Goal: Task Accomplishment & Management: Manage account settings

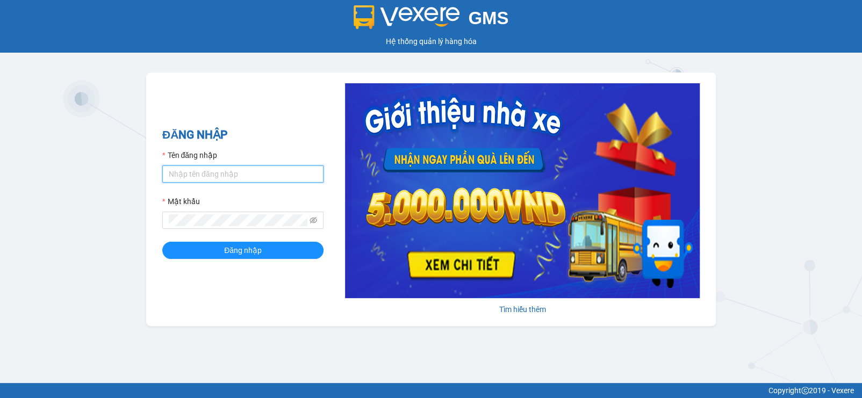
type input "phanthanhmong.longhoan"
click at [313, 219] on icon "eye-invisible" at bounding box center [314, 221] width 8 height 8
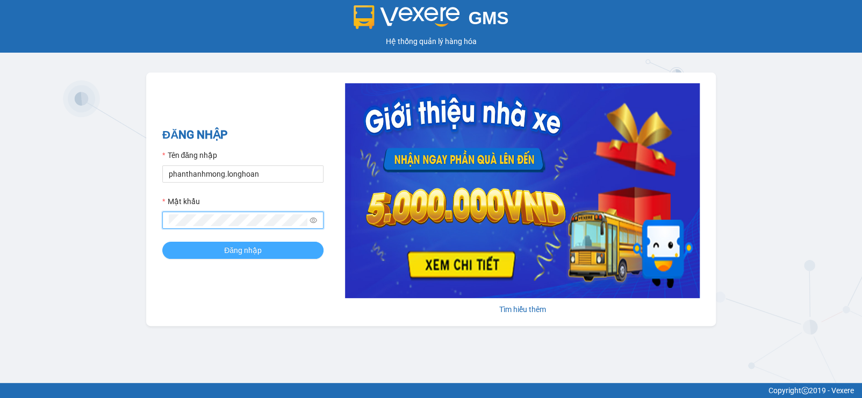
click at [288, 249] on button "Đăng nhập" at bounding box center [242, 250] width 161 height 17
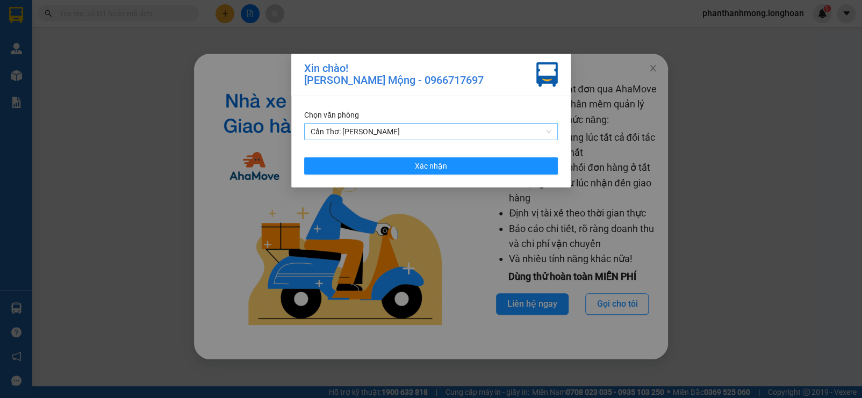
click at [542, 125] on span "Cần Thơ: Kho Ninh Kiều" at bounding box center [431, 132] width 241 height 16
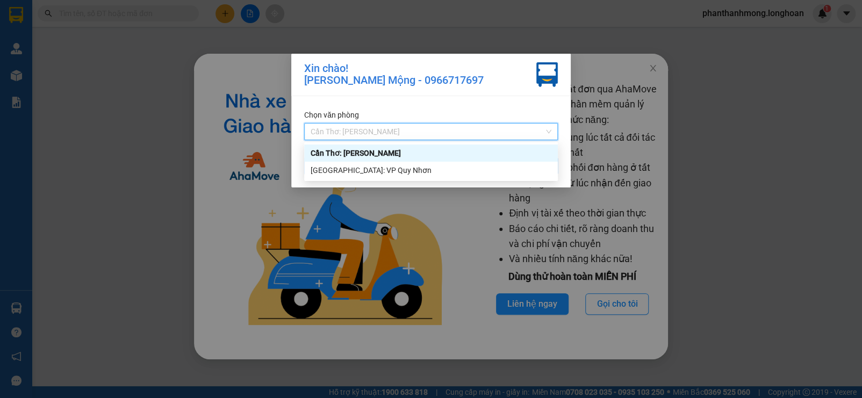
click at [475, 210] on div "Xin chào! Phan Thanh Mộng - 0966717697 Chọn văn phòng Cần Thơ: Kho Ninh Kiều Xá…" at bounding box center [431, 199] width 862 height 398
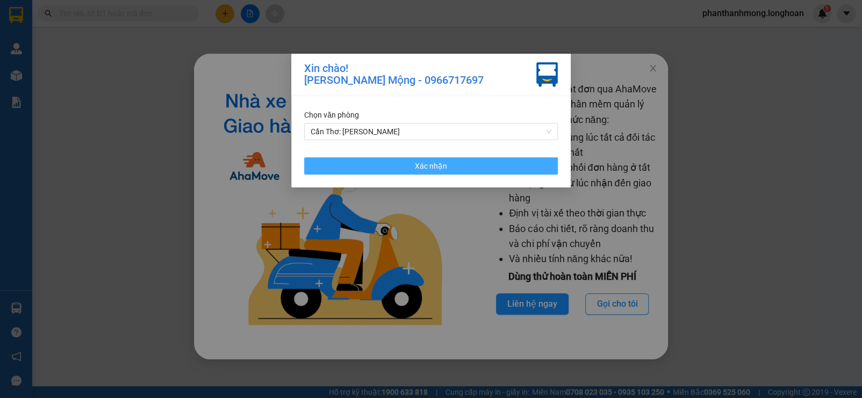
click at [486, 162] on button "Xác nhận" at bounding box center [431, 166] width 254 height 17
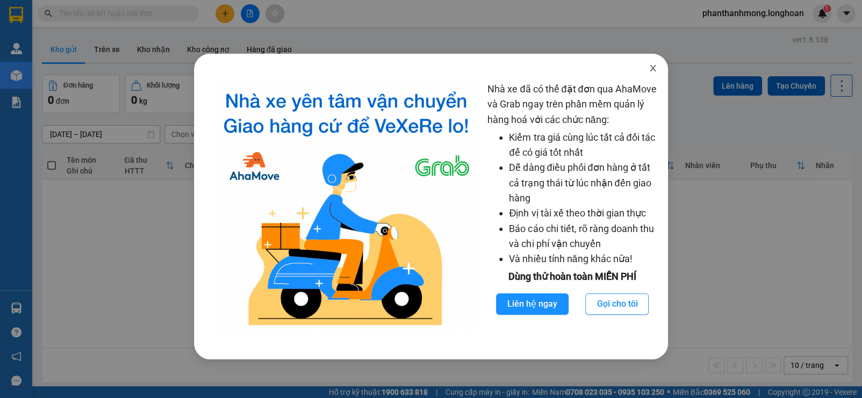
click at [660, 67] on span "Close" at bounding box center [653, 69] width 30 height 30
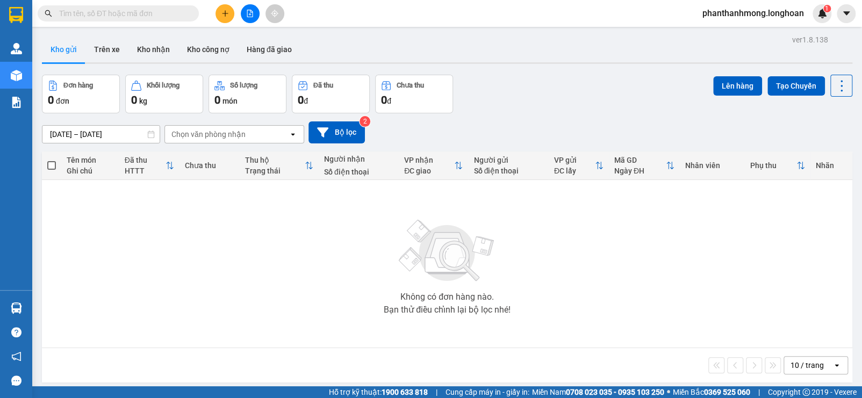
click at [19, 312] on img at bounding box center [16, 308] width 11 height 11
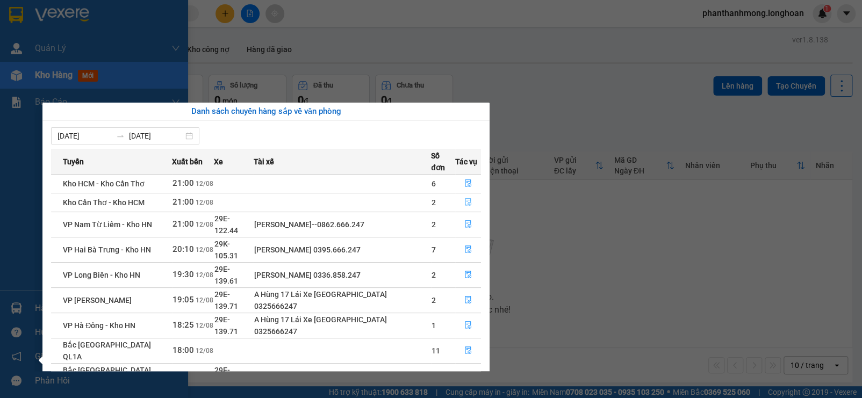
click at [461, 195] on button "button" at bounding box center [468, 202] width 25 height 17
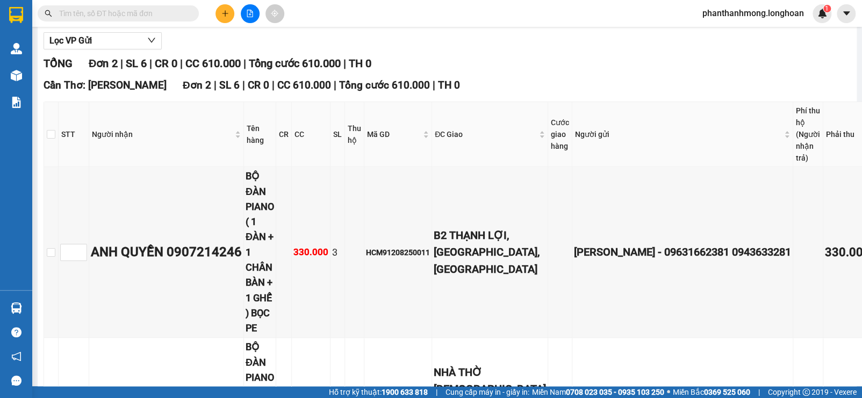
scroll to position [127, 0]
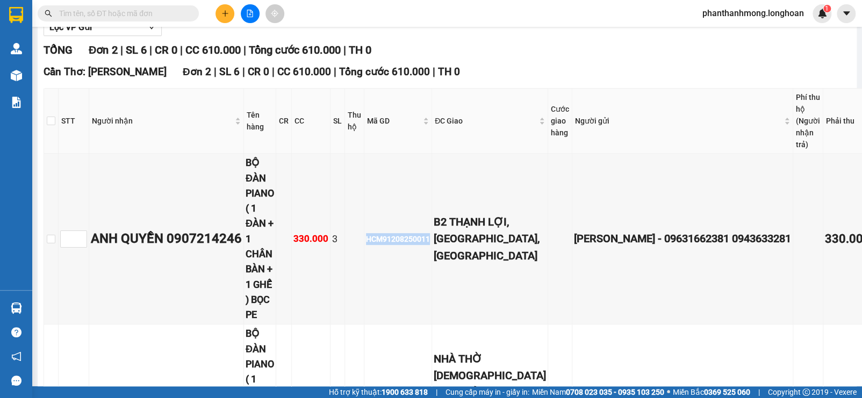
click at [143, 14] on input "text" at bounding box center [122, 14] width 127 height 12
paste input "HCM91208250011"
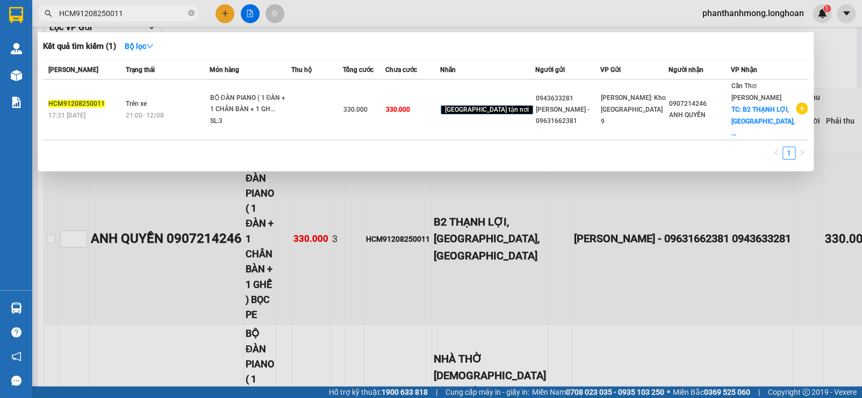
type input "HCM91208250011"
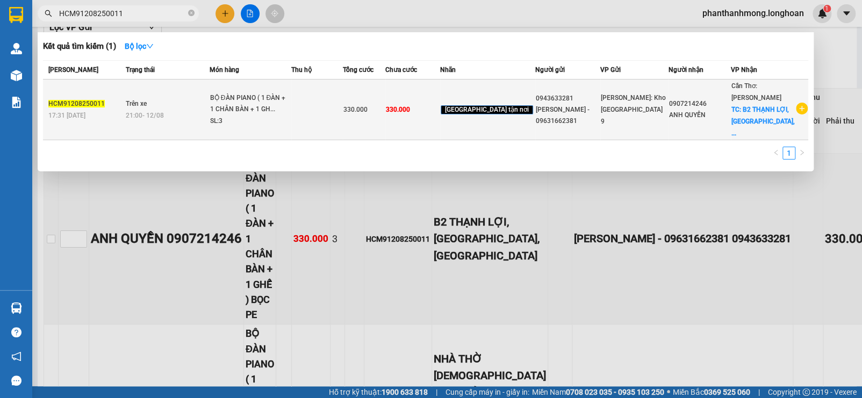
click at [143, 112] on span "21:00 - 12/08" at bounding box center [145, 116] width 38 height 8
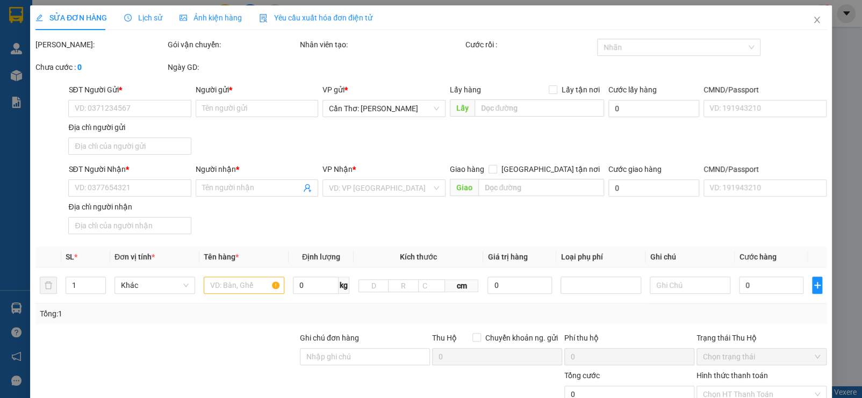
type input "0943633281"
type input "Lê Anh - 09631662381"
type input "0907214246"
type input "ANH QUYỀN"
checkbox input "true"
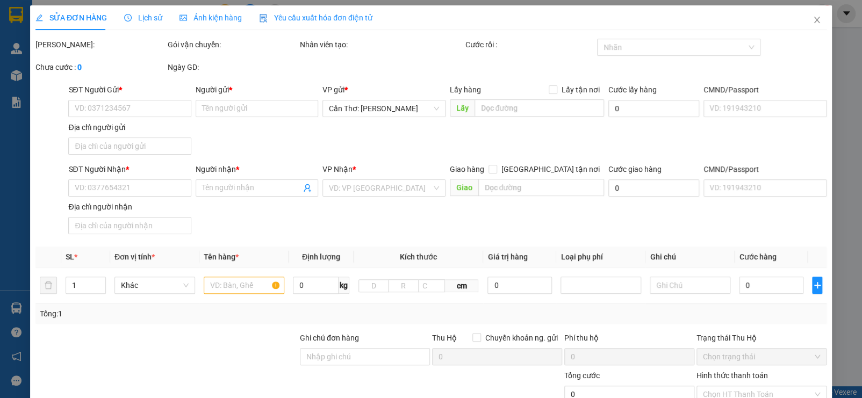
type input "B2 THẠNH LỢI, VĨNH THẠNH, TP CẦN THƠ"
type input "nhận theo kiện-giao nguyên kiên-hư hỏng không chịu trách nhiệm"
type input "330.000"
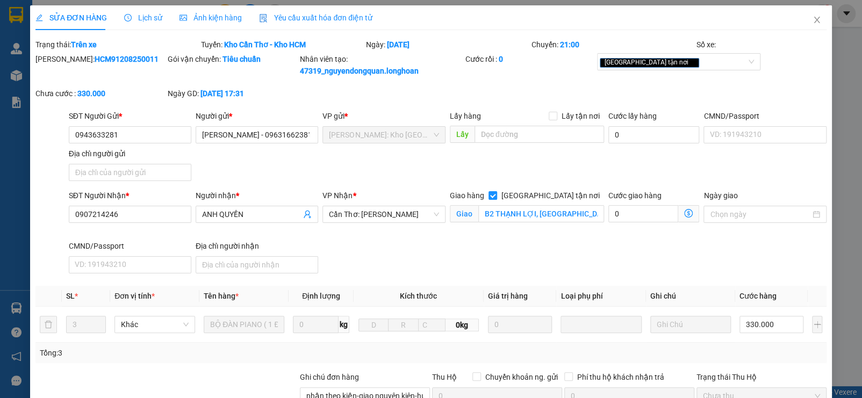
click at [146, 13] on span "Lịch sử" at bounding box center [143, 17] width 38 height 9
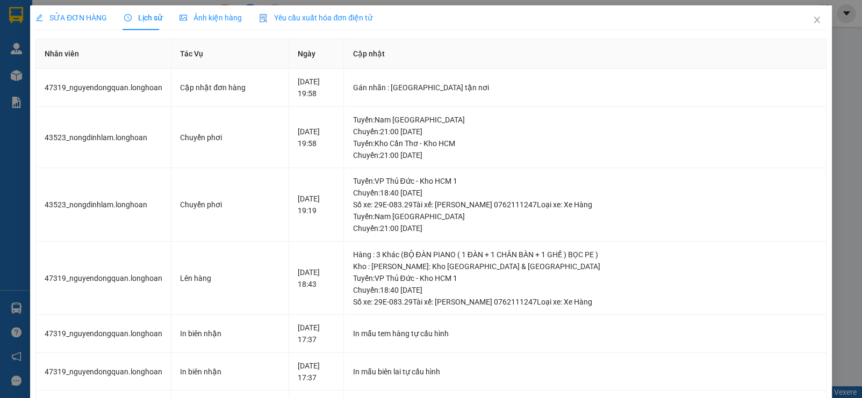
click at [848, 141] on div "SỬA ĐƠN HÀNG Lịch sử Ảnh kiện hàng Yêu cầu xuất hóa đơn điện tử Total Paid Fee …" at bounding box center [431, 199] width 862 height 398
click at [834, 145] on div "SỬA ĐƠN HÀNG Lịch sử Ảnh kiện hàng Yêu cầu xuất hóa đơn điện tử Total Paid Fee …" at bounding box center [431, 199] width 862 height 398
click at [802, 15] on span "Close" at bounding box center [817, 20] width 30 height 30
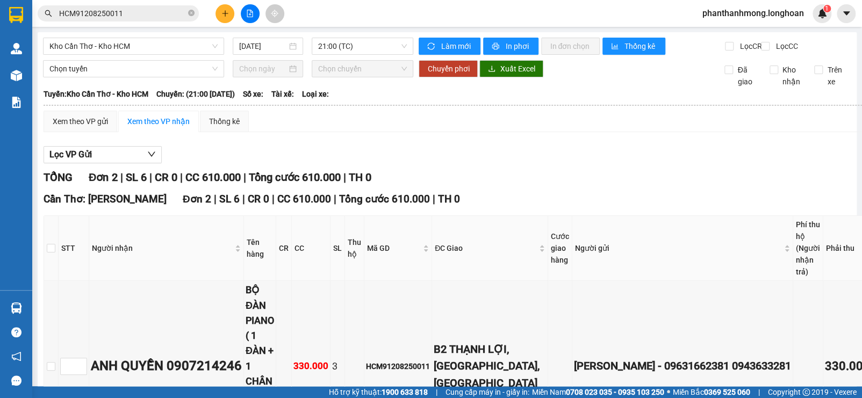
click at [14, 75] on img at bounding box center [16, 75] width 11 height 11
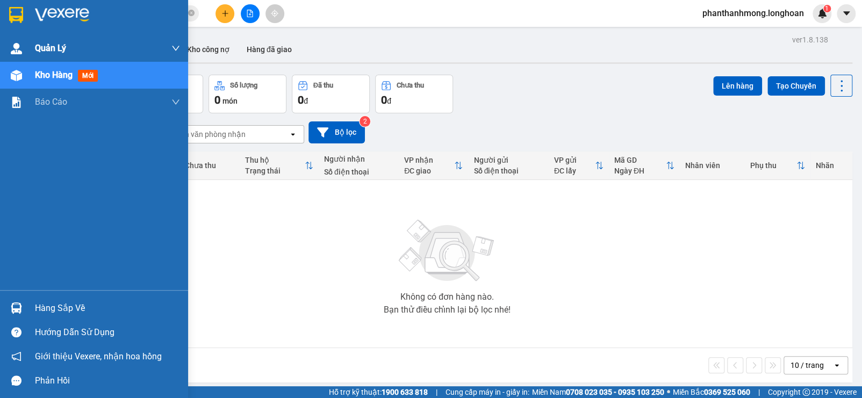
click at [40, 47] on span "Quản Lý" at bounding box center [50, 47] width 31 height 13
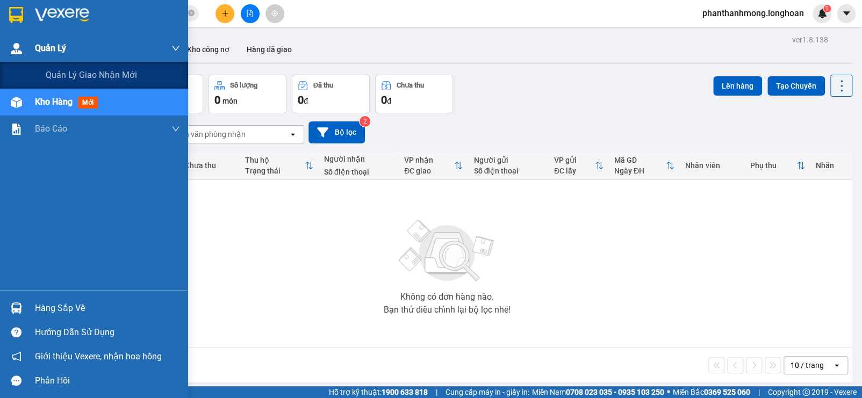
click at [59, 79] on span "Quản lý giao nhận mới" at bounding box center [91, 74] width 91 height 13
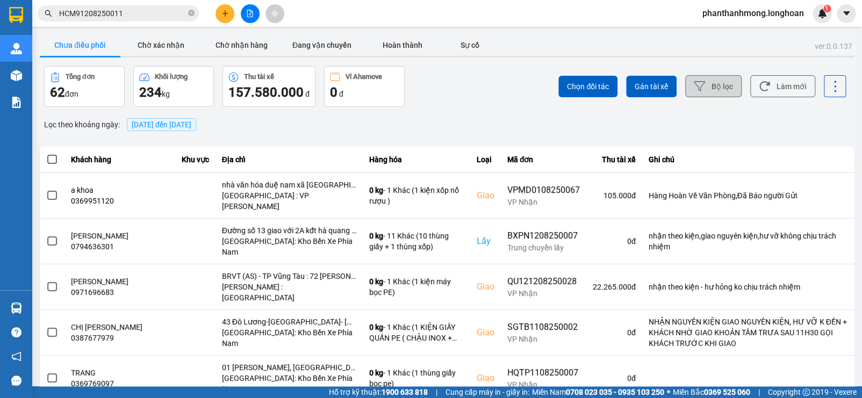
click at [710, 91] on button "Bộ lọc" at bounding box center [713, 86] width 56 height 22
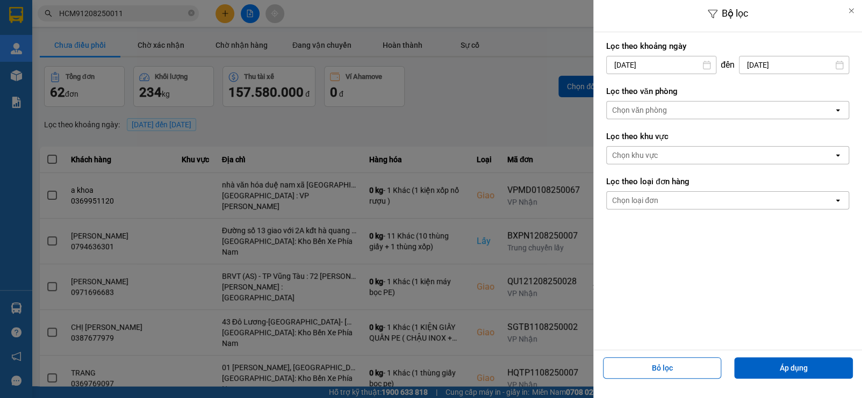
click at [661, 61] on input "12/08/2025" at bounding box center [661, 64] width 109 height 17
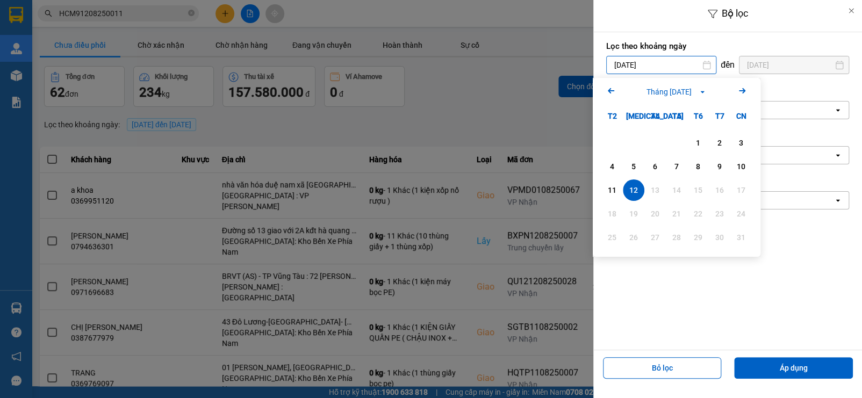
click at [698, 137] on div "1" at bounding box center [698, 143] width 15 height 13
type input "01/08/2025"
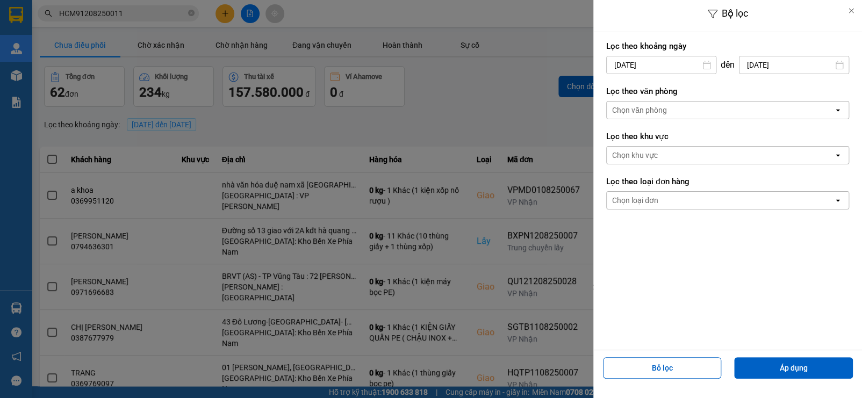
click at [739, 107] on div "Chọn văn phòng" at bounding box center [720, 110] width 227 height 17
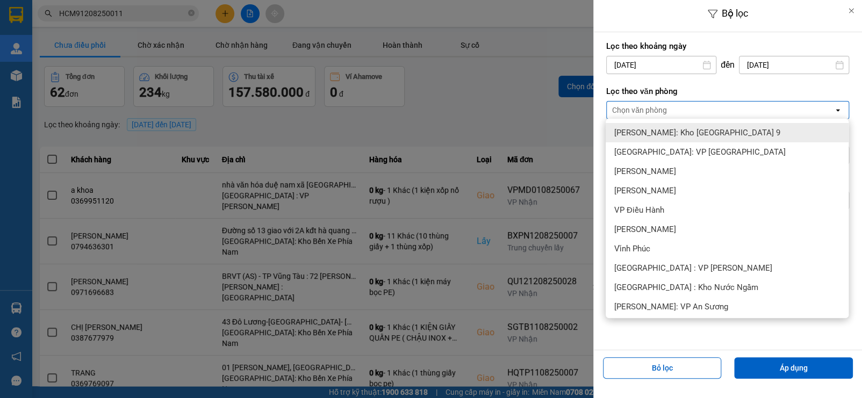
scroll to position [0, 7]
click at [767, 111] on div "nn Chọn văn phòng" at bounding box center [720, 110] width 227 height 17
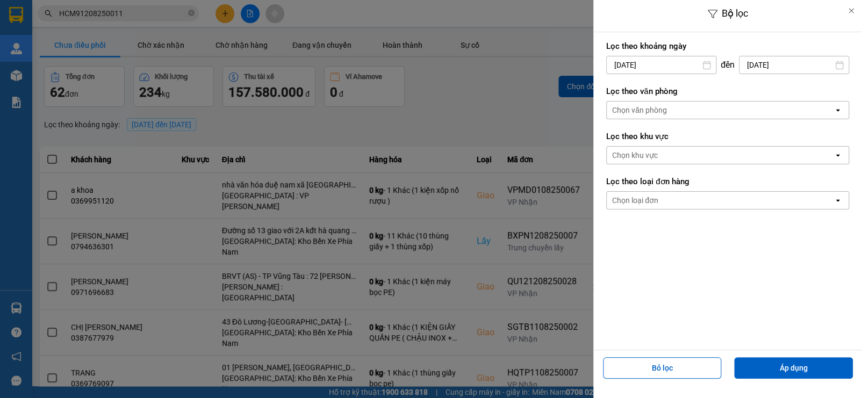
scroll to position [0, 11]
click at [679, 109] on div "nnn Chọn văn phòng" at bounding box center [720, 110] width 227 height 17
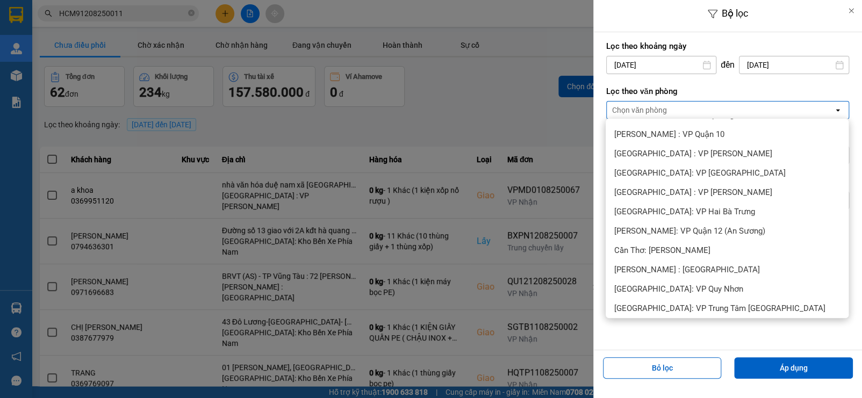
scroll to position [298, 0]
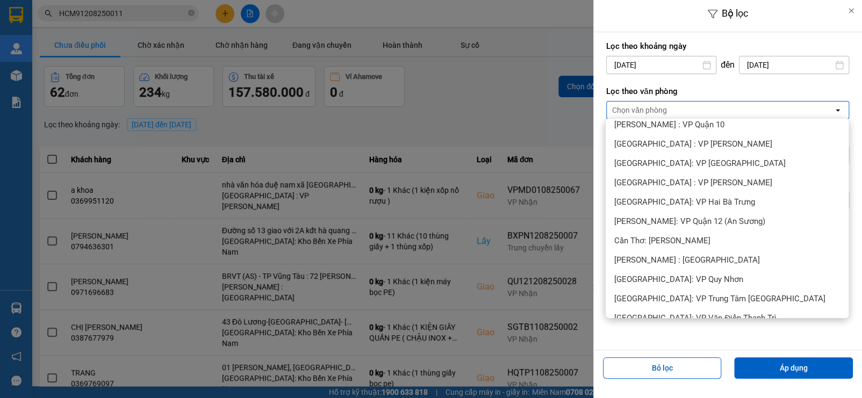
click at [748, 231] on div "Cần Thơ: Kho Ninh Kiều" at bounding box center [727, 240] width 243 height 19
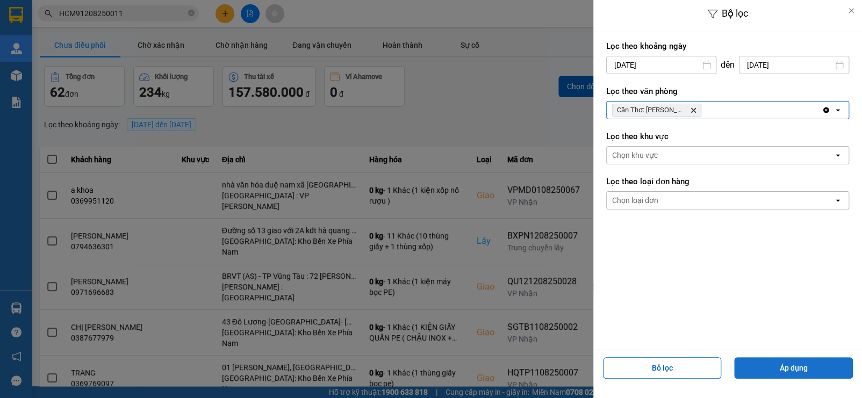
click at [796, 361] on button "Áp dụng" at bounding box center [793, 369] width 119 height 22
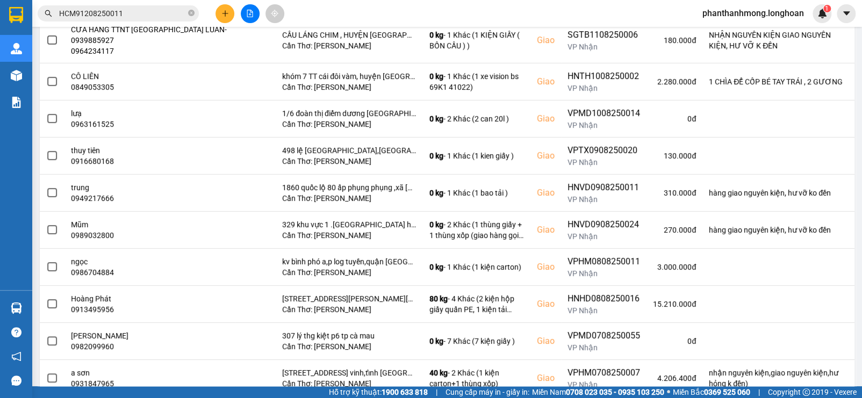
scroll to position [189, 0]
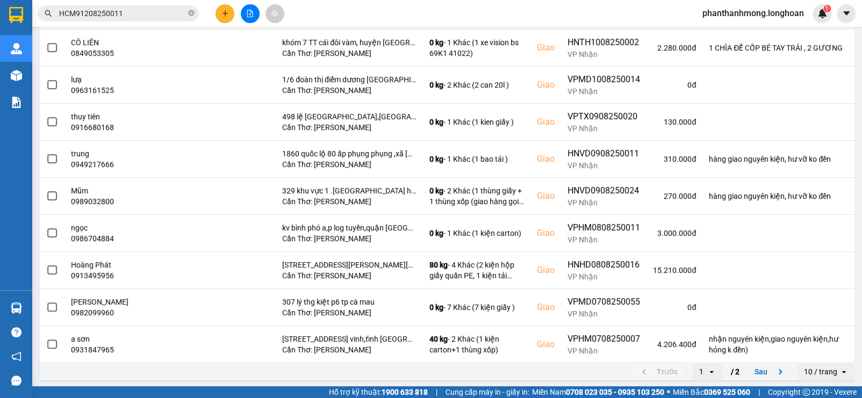
click at [812, 373] on div "10 / trang" at bounding box center [820, 372] width 33 height 11
click at [815, 347] on div "100 / trang" at bounding box center [817, 347] width 39 height 11
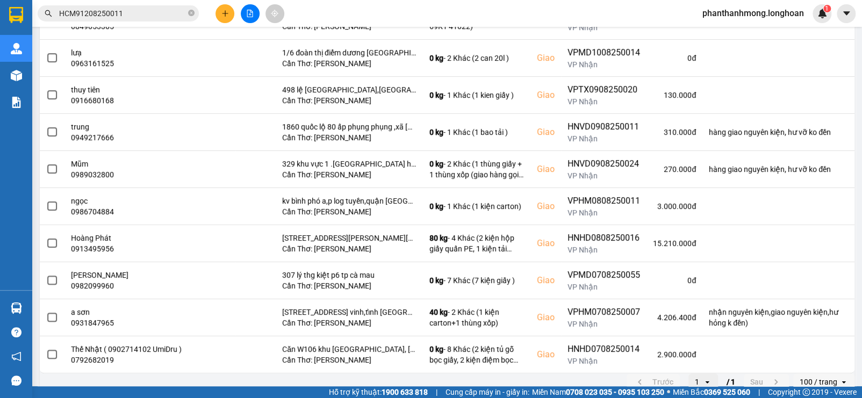
scroll to position [226, 0]
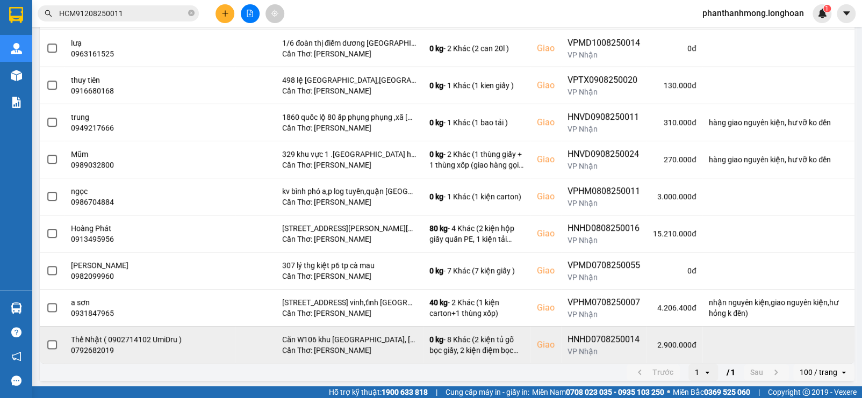
click at [800, 336] on td at bounding box center [779, 344] width 152 height 37
click at [829, 344] on button at bounding box center [833, 344] width 15 height 19
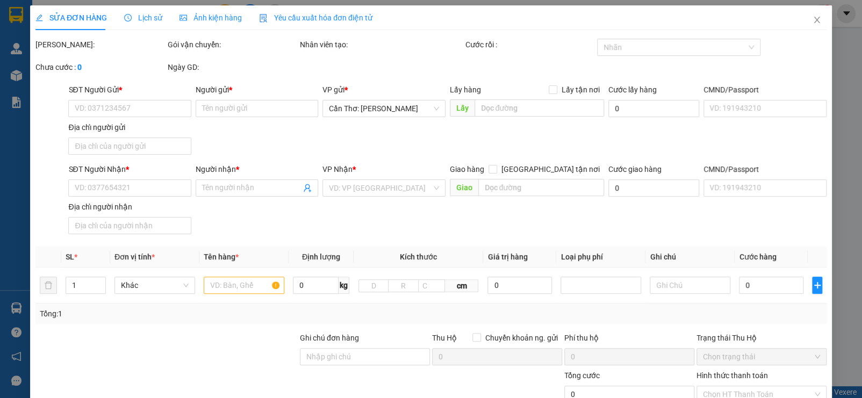
type input "0937125666"
type input "Hà Hồng Khanh ( 0988688686 Hà Quốc Việt )"
type input "0792682019"
type input "Thế Nhật ( 0902714102 UmiDru )"
checkbox input "true"
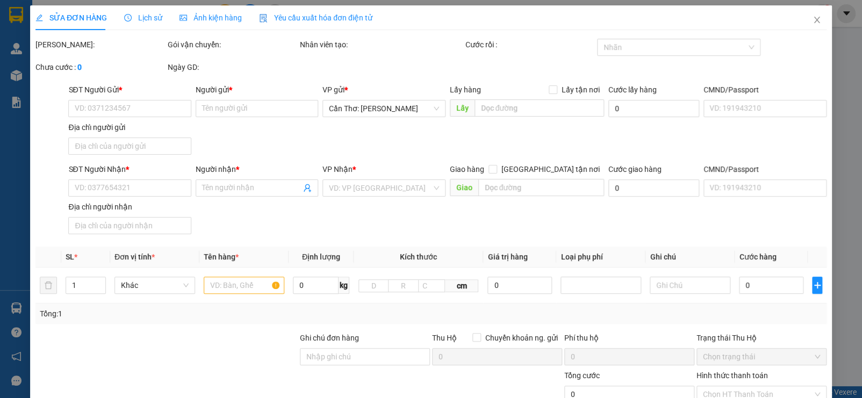
type input "Căn W106 khu Villa Sun Tropical Bâllroom, An THới, Phú Quốc, Kiên Giang"
type input "2.900.000"
type input "400.000"
type input "2.900.000"
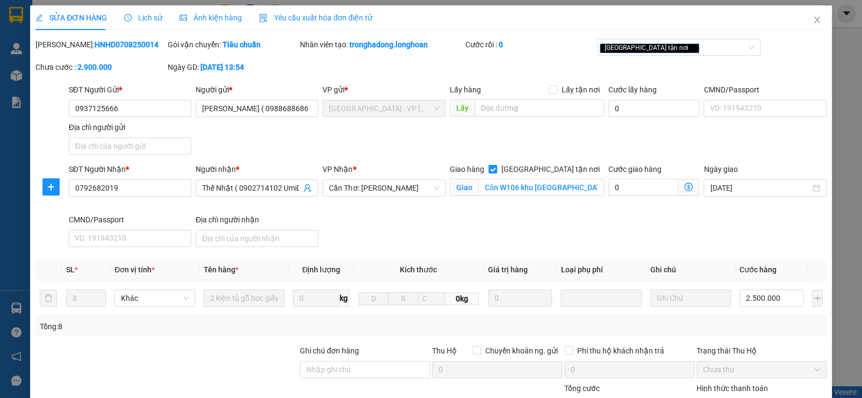
click at [133, 12] on div "Lịch sử" at bounding box center [143, 18] width 38 height 12
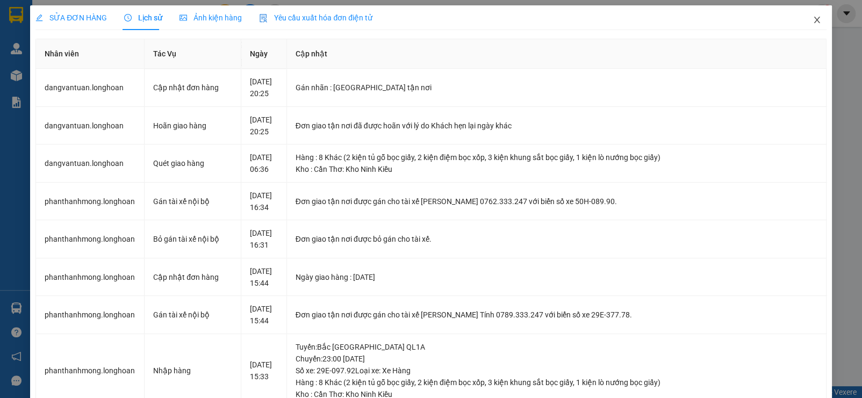
click at [813, 19] on icon "close" at bounding box center [817, 20] width 9 height 9
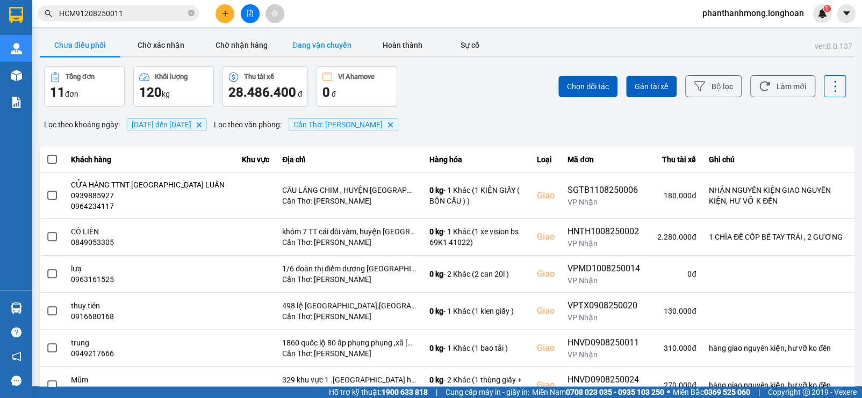
click at [338, 42] on button "Đang vận chuyển" at bounding box center [322, 45] width 81 height 22
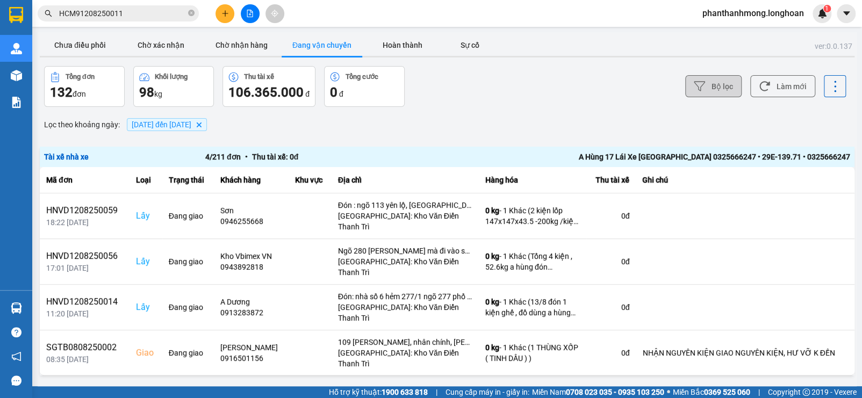
click at [720, 84] on button "Bộ lọc" at bounding box center [713, 86] width 56 height 22
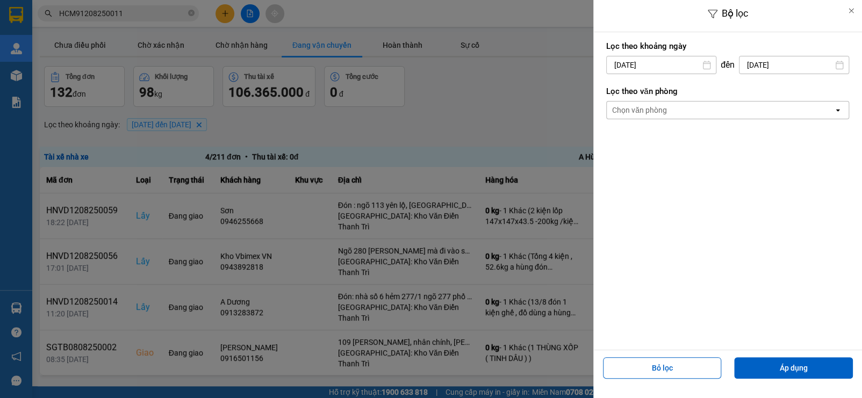
click at [670, 110] on div "Chọn văn phòng" at bounding box center [720, 110] width 227 height 17
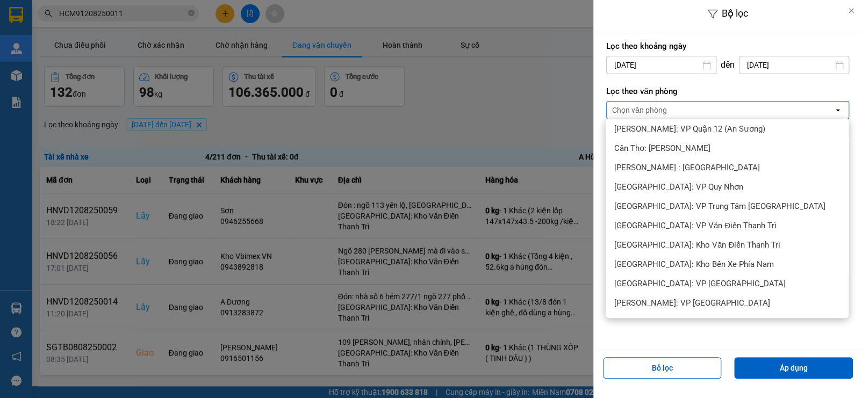
scroll to position [391, 0]
click at [759, 150] on div "Cần Thơ: Kho Ninh Kiều" at bounding box center [727, 147] width 243 height 19
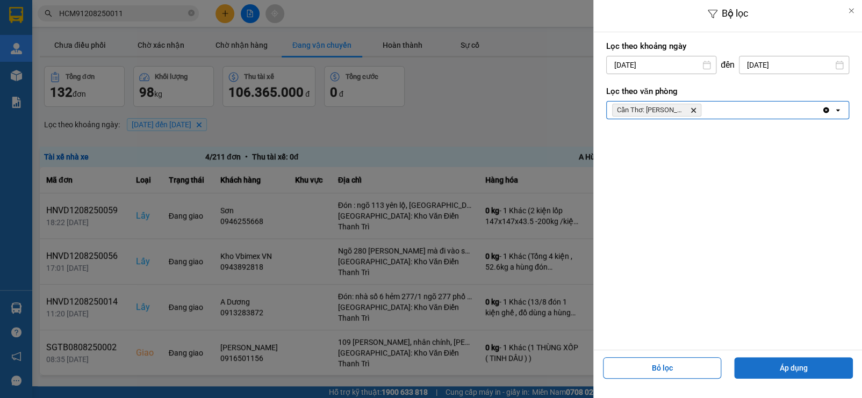
click at [793, 371] on button "Áp dụng" at bounding box center [793, 369] width 119 height 22
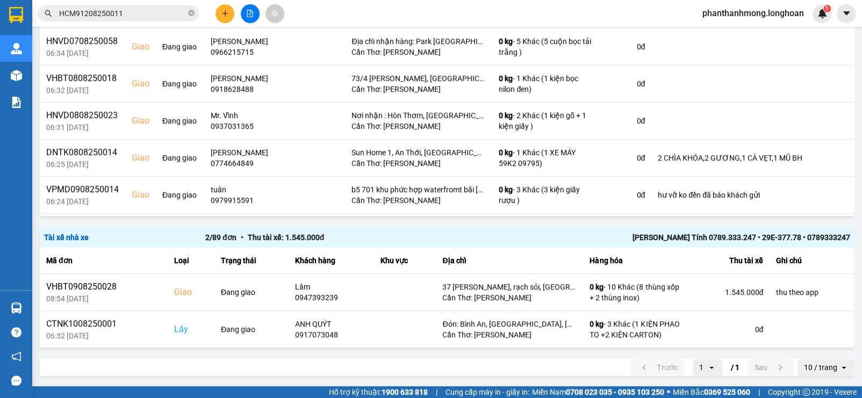
scroll to position [0, 0]
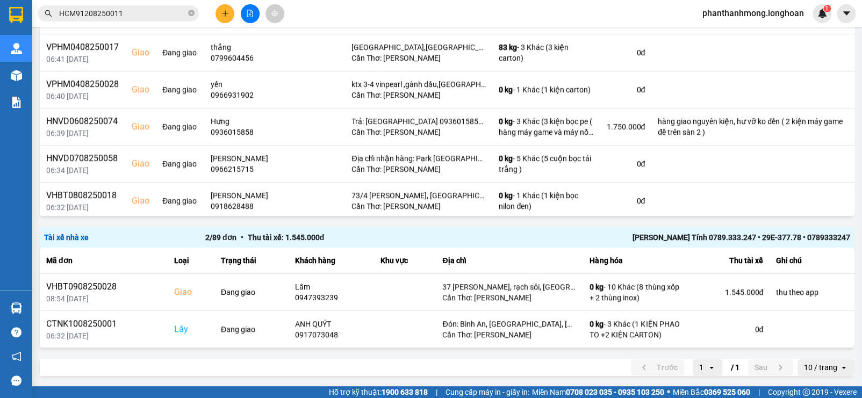
click at [609, 220] on div "Tài xế nhà xe 2 / 122 đơn • Thu tài xế: 0 đ NGUYỄN VĂN THANH ( 0782555247) • 29…" at bounding box center [447, 102] width 815 height 492
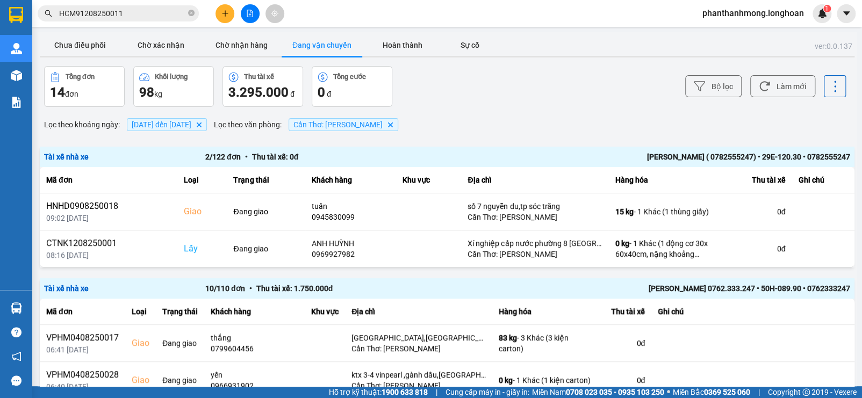
click at [834, 248] on td at bounding box center [823, 248] width 63 height 37
